Goal: Transaction & Acquisition: Purchase product/service

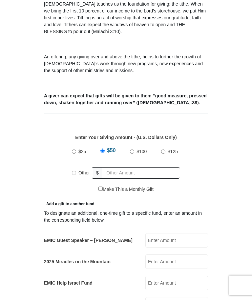
scroll to position [187, 0]
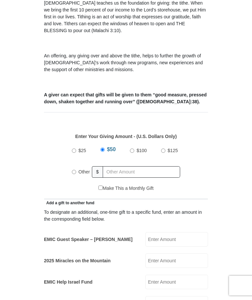
click at [75, 170] on input "Other" at bounding box center [74, 172] width 4 height 4
radio input "true"
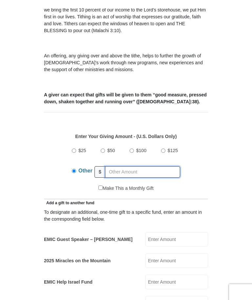
scroll to position [197, 0]
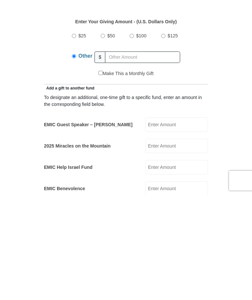
click at [181, 222] on input "EMIC Guest Speaker – [PERSON_NAME]" at bounding box center [176, 229] width 63 height 14
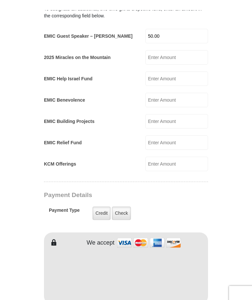
scroll to position [401, 0]
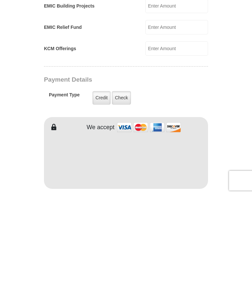
type input "50.00"
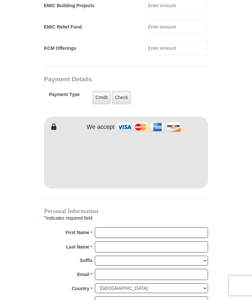
scroll to position [506, 0]
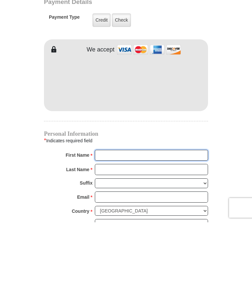
click at [120, 228] on input "First Name *" at bounding box center [151, 233] width 113 height 11
type input "[PERSON_NAME]"
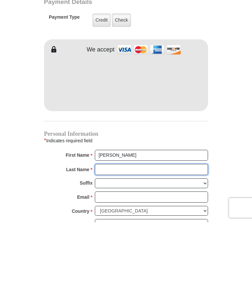
click at [122, 242] on input "Last Name *" at bounding box center [151, 247] width 113 height 11
type input "[PERSON_NAME]"
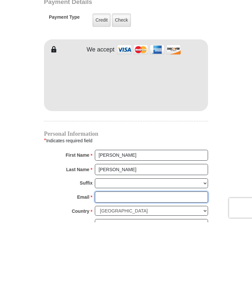
click at [122, 269] on input "Email *" at bounding box center [151, 274] width 113 height 11
type input "[EMAIL_ADDRESS][DOMAIN_NAME]"
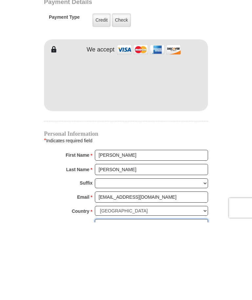
click at [157, 297] on input "Address 1 *" at bounding box center [151, 302] width 113 height 11
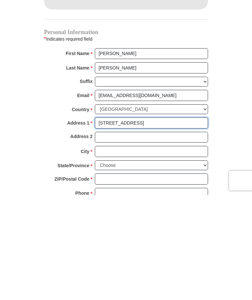
type input "[STREET_ADDRESS]"
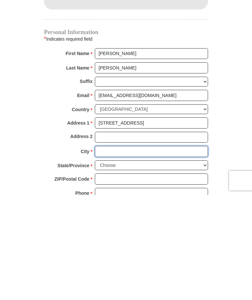
click at [114, 251] on input "City *" at bounding box center [151, 256] width 113 height 11
type input "[GEOGRAPHIC_DATA]"
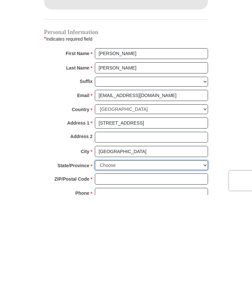
click at [205, 265] on select "Choose [US_STATE] [US_STATE] [US_STATE] [US_STATE] [US_STATE] Armed Forces Amer…" at bounding box center [151, 270] width 113 height 10
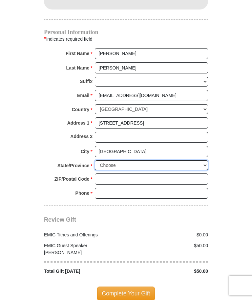
select select "VA"
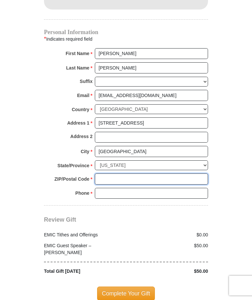
click at [117, 174] on input "ZIP/Postal Code *" at bounding box center [151, 179] width 113 height 11
type input "23234"
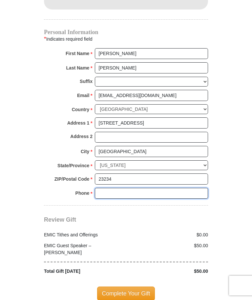
click at [118, 188] on input "Phone * *" at bounding box center [151, 193] width 113 height 11
type input "8046772657"
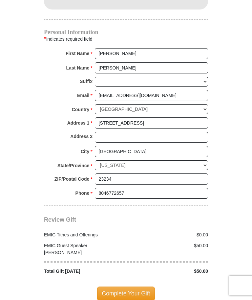
click at [129, 287] on span "Complete Your Gift" at bounding box center [126, 294] width 58 height 14
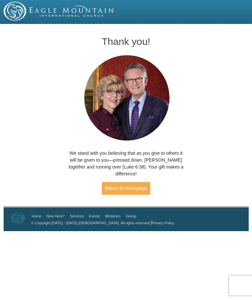
click at [126, 182] on link "Return to Homepage" at bounding box center [126, 188] width 49 height 13
